Goal: Task Accomplishment & Management: Use online tool/utility

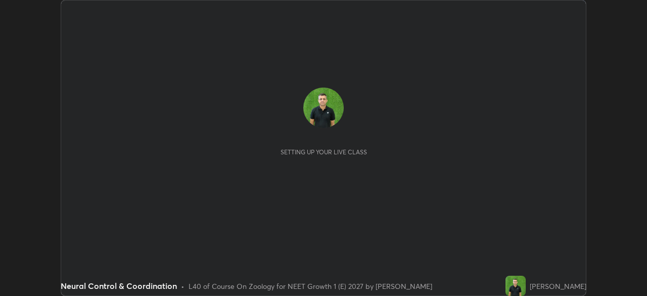
scroll to position [296, 647]
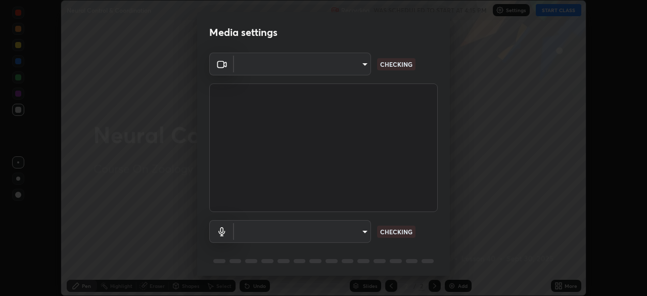
type input "1ebbe5752feb64f56c8c2ea118ab8786e931b8e280c4254c16e60950b1c2e0b6"
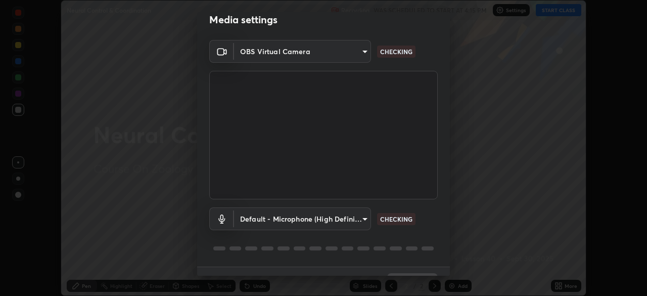
scroll to position [36, 0]
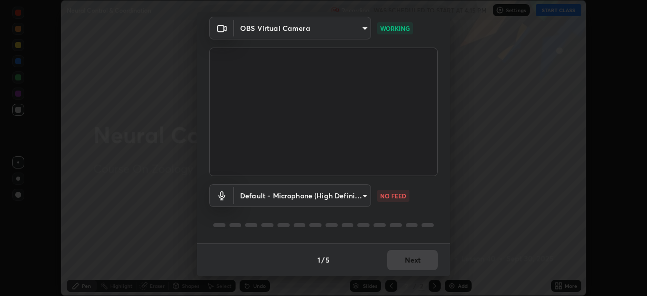
click at [389, 194] on p "NO FEED" at bounding box center [393, 195] width 26 height 9
click at [363, 195] on body "Erase all Neural Control & Coordination Recording WAS SCHEDULED TO START AT 4:1…" at bounding box center [323, 148] width 647 height 296
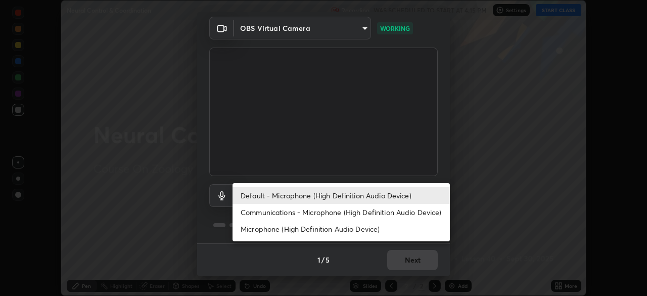
click at [365, 214] on li "Communications - Microphone (High Definition Audio Device)" at bounding box center [341, 212] width 217 height 17
type input "communications"
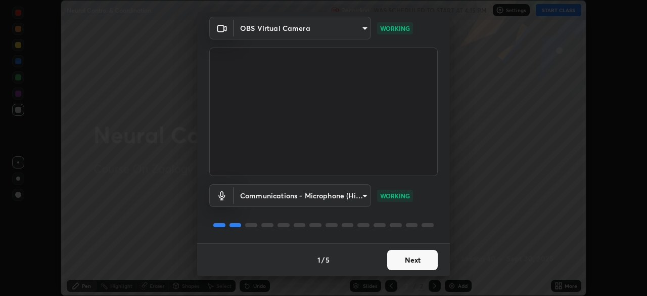
click at [411, 260] on button "Next" at bounding box center [412, 260] width 51 height 20
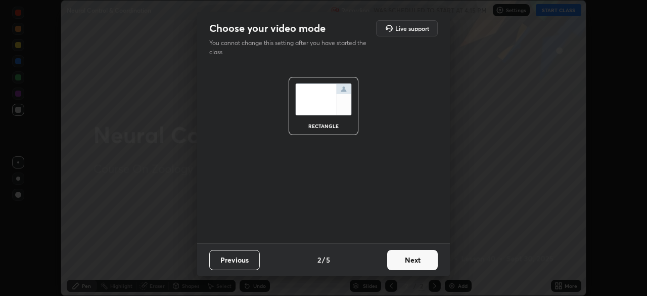
scroll to position [0, 0]
click at [411, 260] on button "Next" at bounding box center [412, 260] width 51 height 20
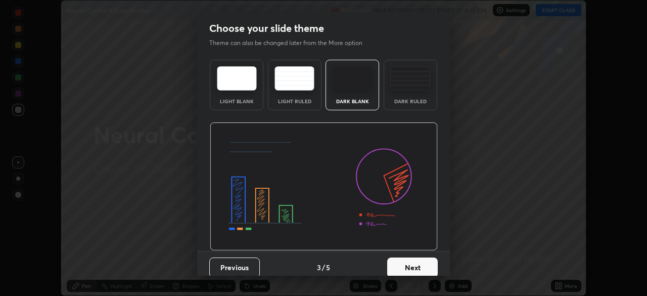
click at [418, 265] on button "Next" at bounding box center [412, 267] width 51 height 20
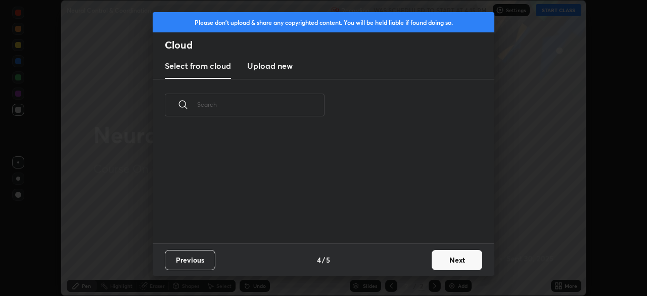
scroll to position [112, 325]
click at [452, 262] on button "Next" at bounding box center [457, 260] width 51 height 20
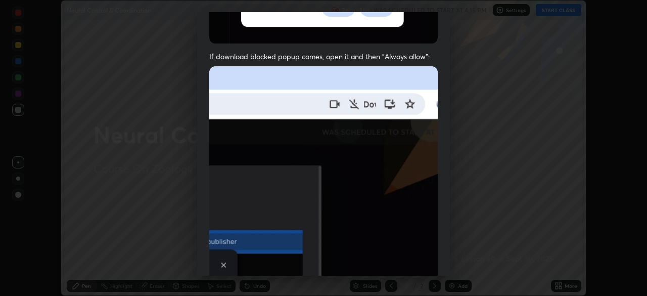
scroll to position [242, 0]
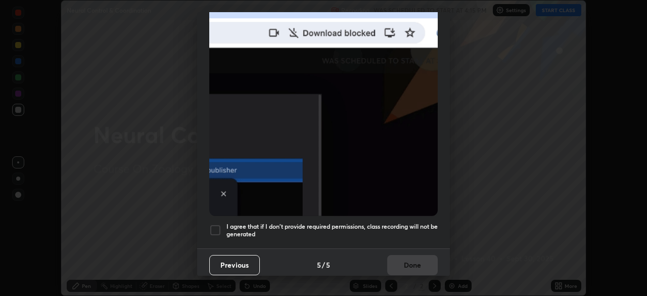
click at [411, 223] on h5 "I agree that if I don't provide required permissions, class recording will not …" at bounding box center [332, 231] width 211 height 16
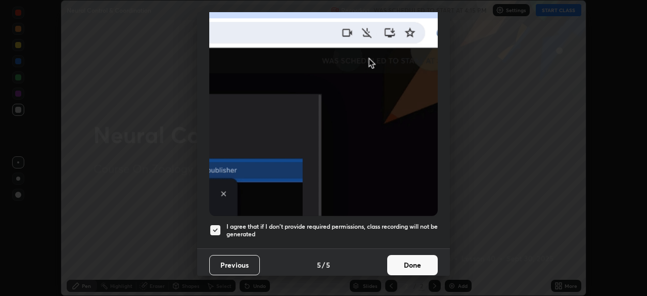
click at [414, 262] on button "Done" at bounding box center [412, 265] width 51 height 20
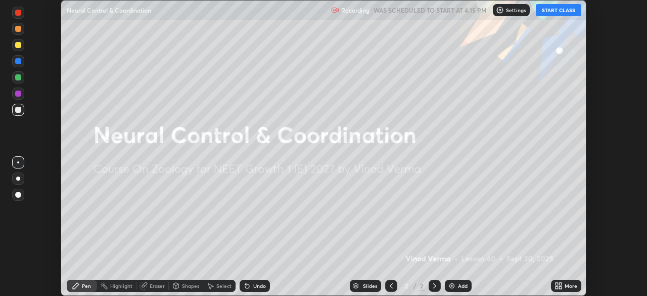
click at [555, 10] on button "START CLASS" at bounding box center [559, 10] width 46 height 12
